Goal: Information Seeking & Learning: Find specific fact

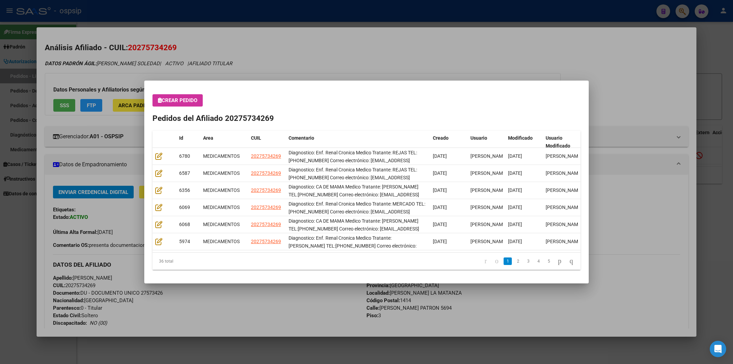
click at [235, 26] on div at bounding box center [366, 182] width 733 height 364
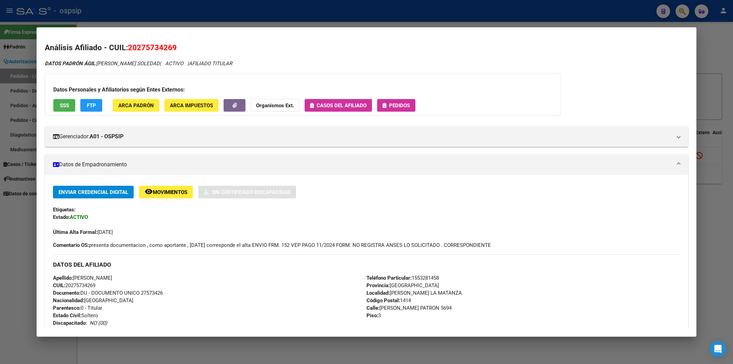
click at [251, 10] on div at bounding box center [366, 182] width 733 height 364
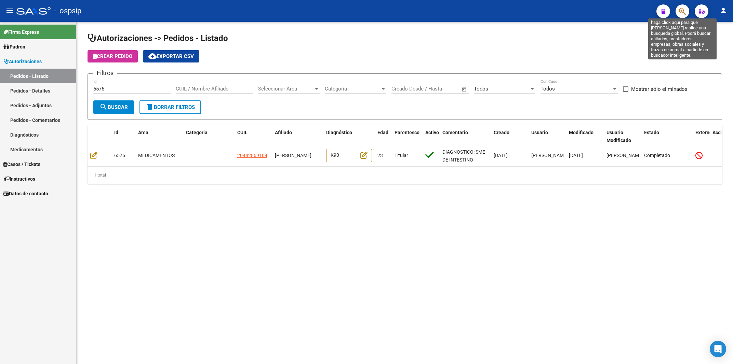
click at [681, 14] on icon "button" at bounding box center [682, 12] width 7 height 8
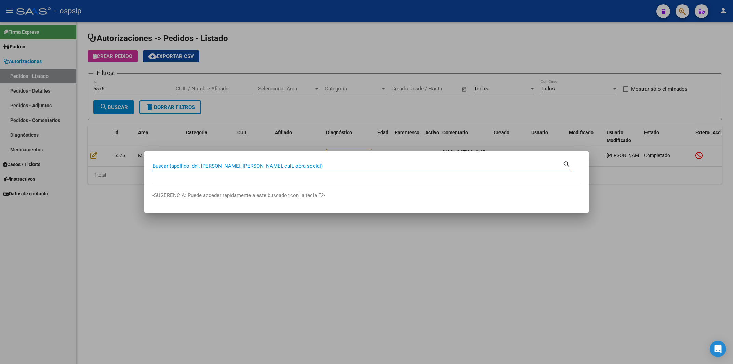
paste input "41972388"
type input "41972388"
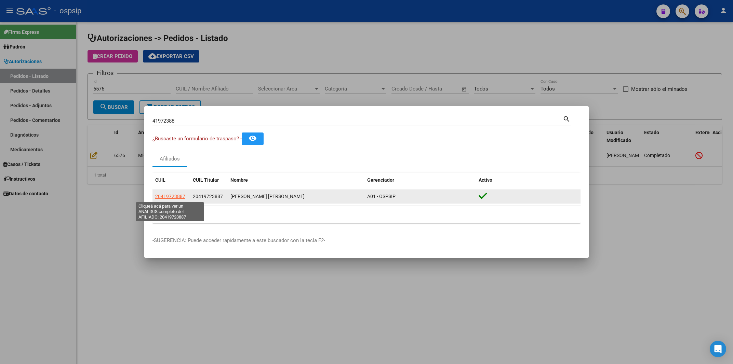
click at [176, 198] on span "20419723887" at bounding box center [170, 196] width 30 height 5
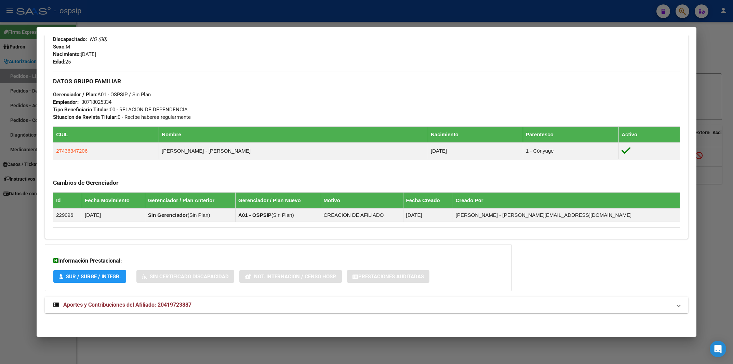
scroll to position [280, 0]
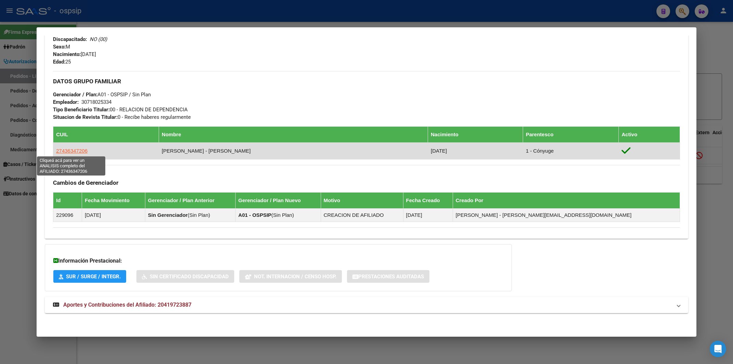
click at [65, 149] on span "27436347206" at bounding box center [71, 151] width 31 height 6
type textarea "27436347206"
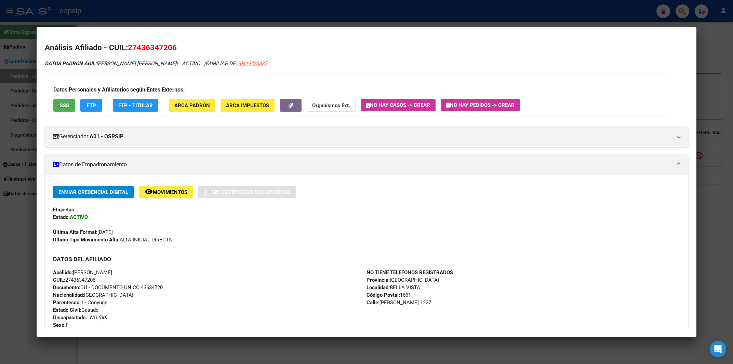
drag, startPoint x: 139, startPoint y: 46, endPoint x: 171, endPoint y: 48, distance: 31.5
click at [171, 48] on span "27436347206" at bounding box center [152, 47] width 49 height 9
copy span "43634720"
